Goal: Navigation & Orientation: Go to known website

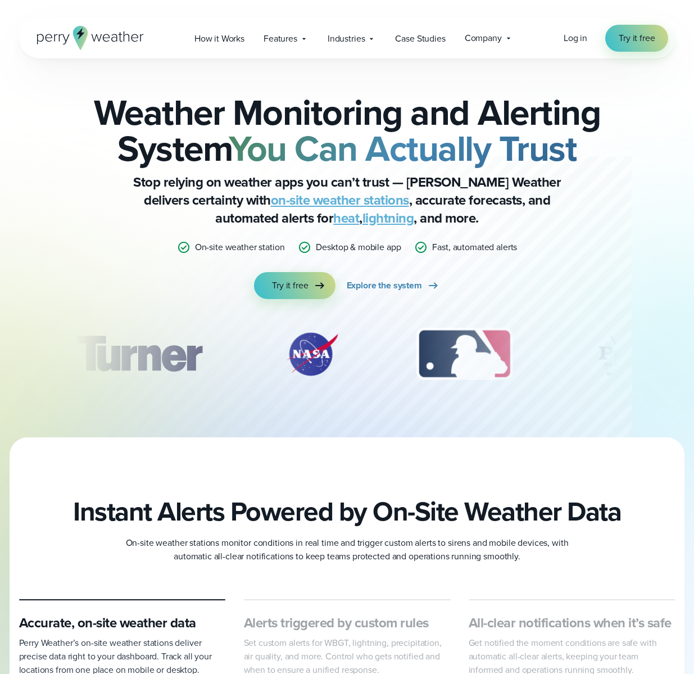
click at [578, 39] on span "Log in" at bounding box center [576, 37] width 24 height 13
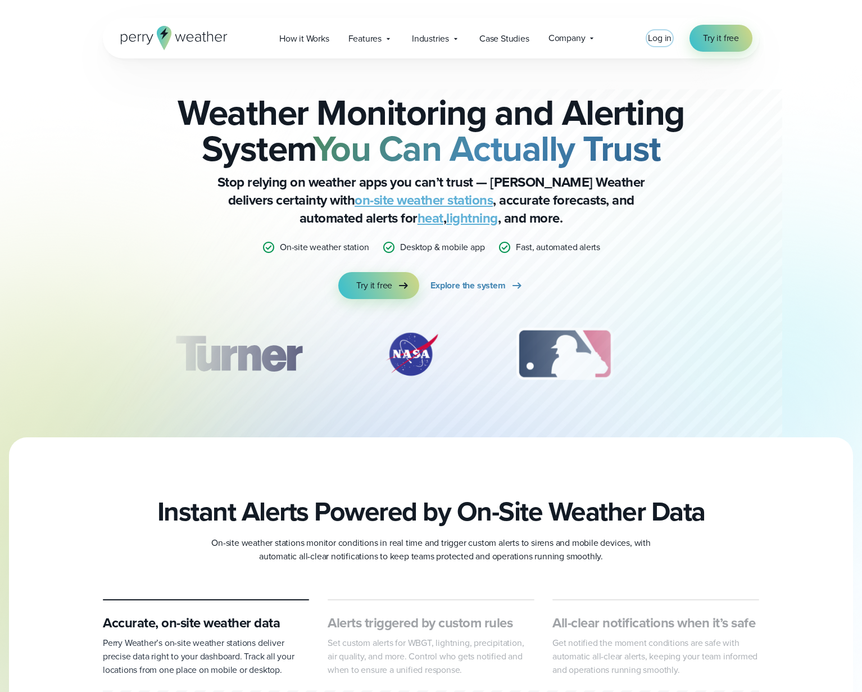
click at [660, 43] on span "Log in" at bounding box center [660, 37] width 24 height 13
